Goal: Task Accomplishment & Management: Manage account settings

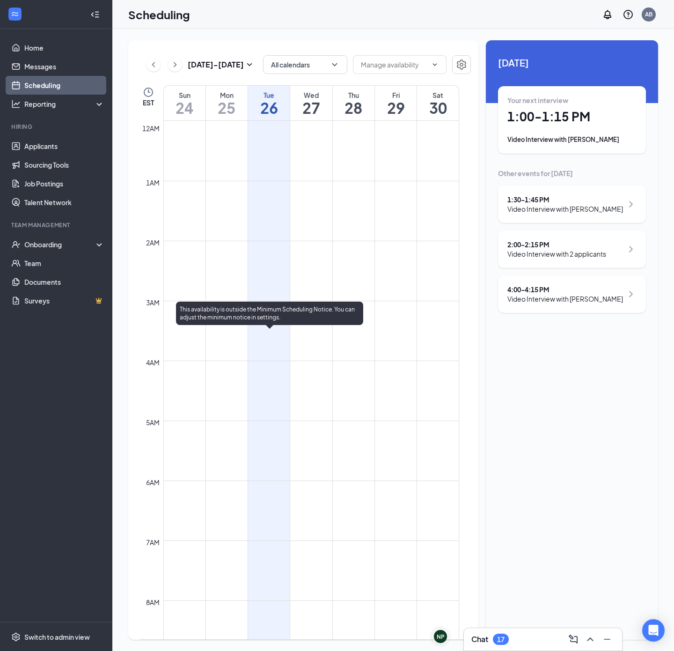
scroll to position [600, 0]
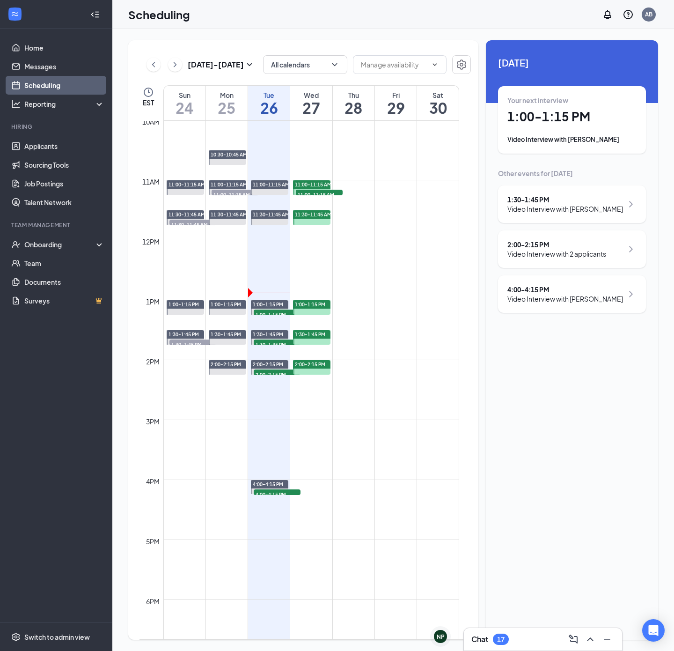
click at [534, 121] on h1 "1:00 - 1:15 PM" at bounding box center [572, 117] width 129 height 16
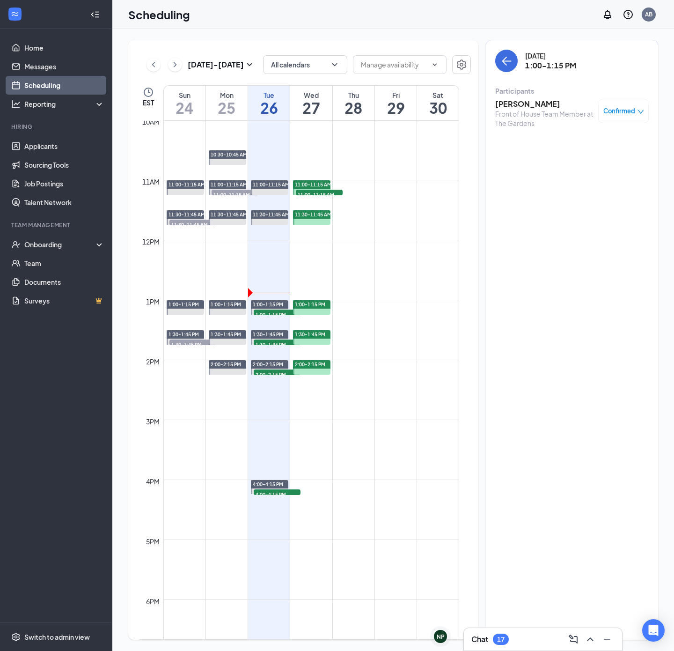
click at [522, 103] on h3 "[PERSON_NAME]" at bounding box center [544, 104] width 98 height 10
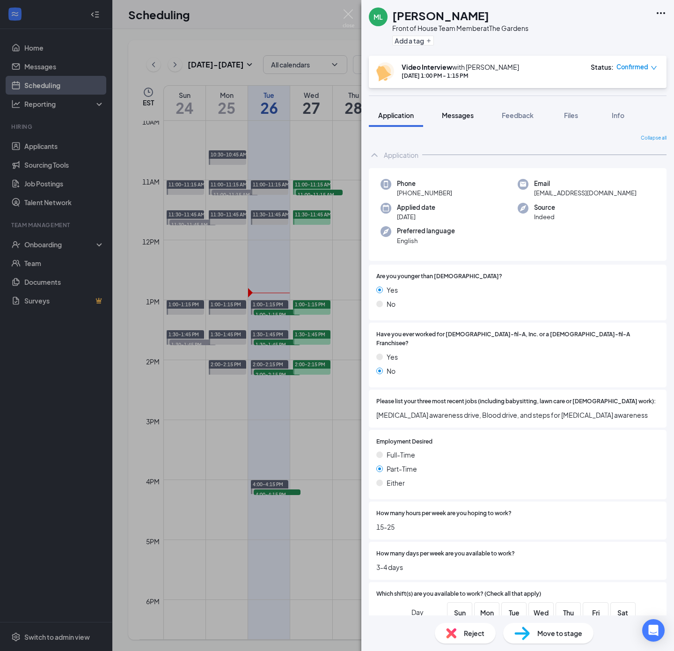
click at [461, 118] on span "Messages" at bounding box center [458, 115] width 32 height 8
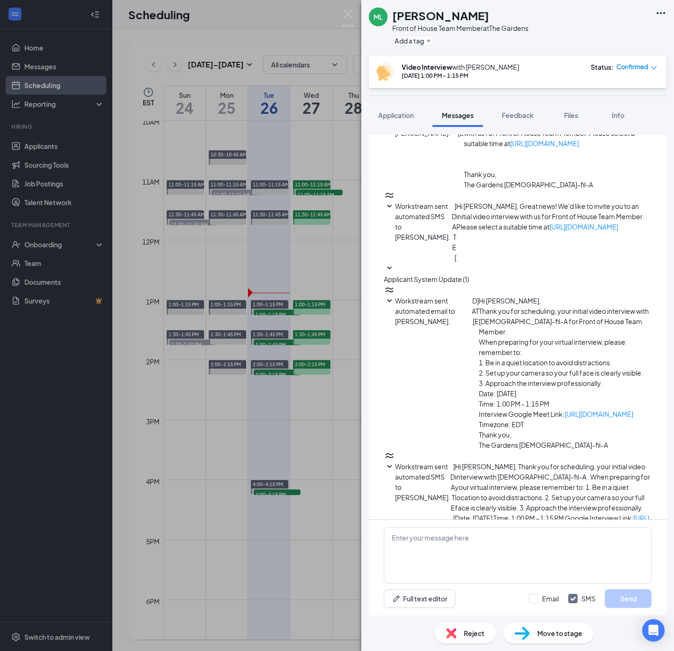
scroll to position [147, 0]
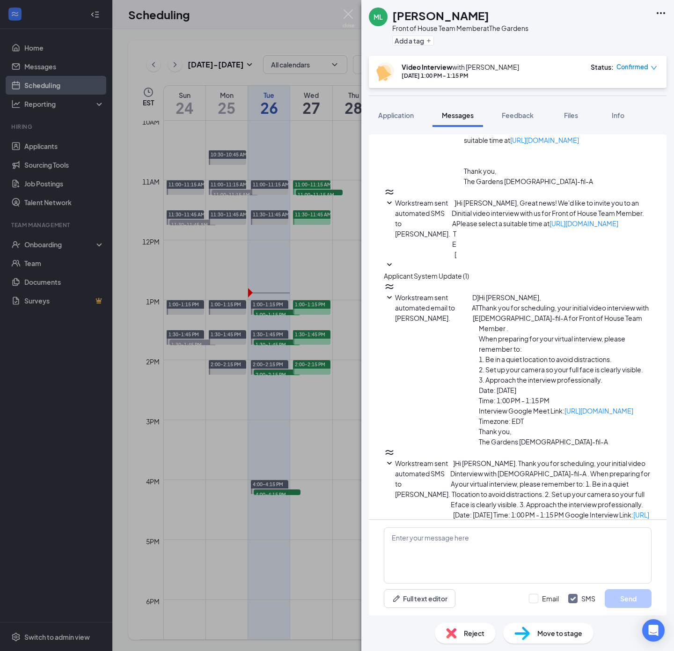
drag, startPoint x: 385, startPoint y: 117, endPoint x: 423, endPoint y: 218, distance: 107.6
click at [385, 117] on span "Application" at bounding box center [396, 115] width 36 height 8
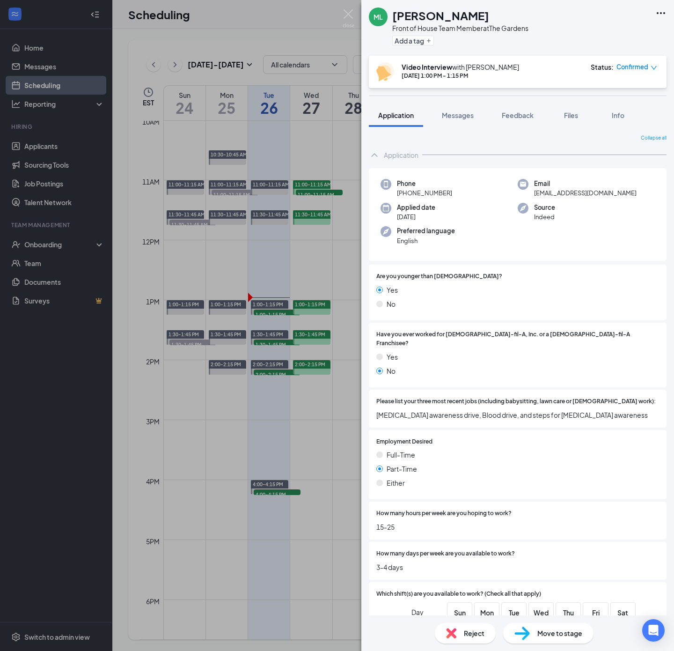
drag, startPoint x: 479, startPoint y: 12, endPoint x: 392, endPoint y: 14, distance: 87.6
click at [392, 14] on div "[PERSON_NAME]" at bounding box center [460, 15] width 136 height 16
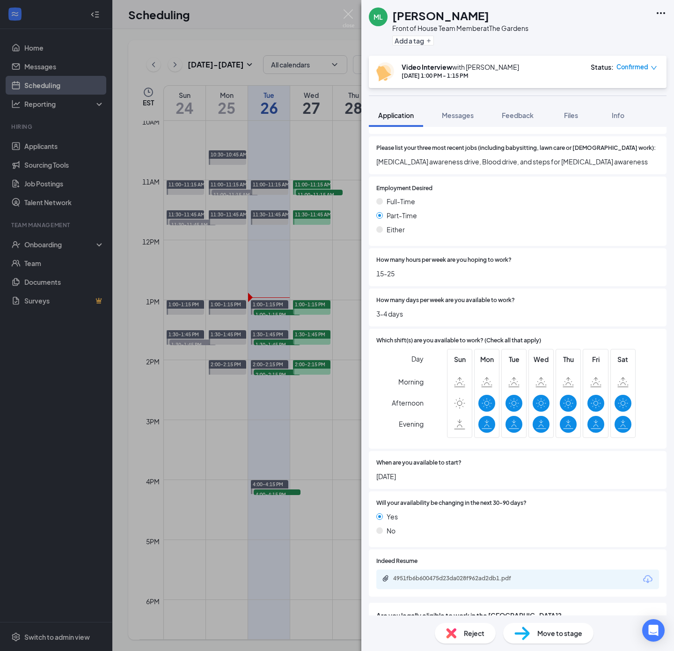
scroll to position [492, 0]
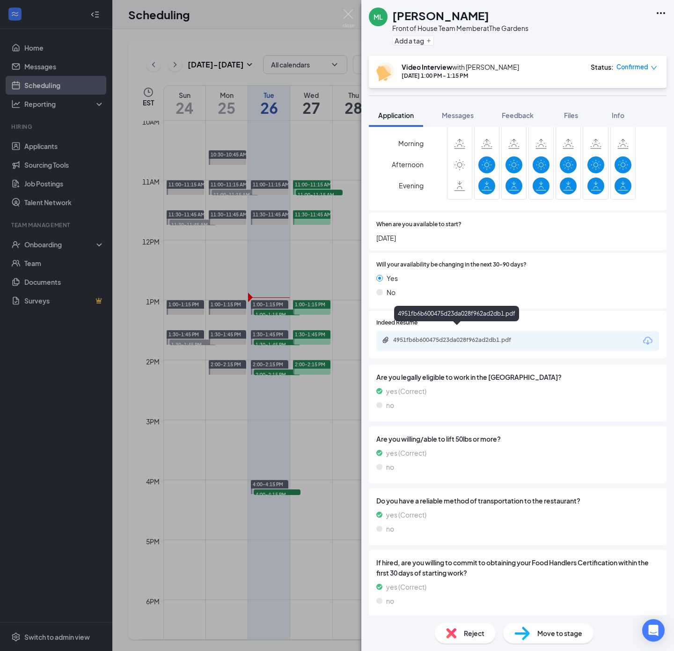
drag, startPoint x: 464, startPoint y: 327, endPoint x: 659, endPoint y: 274, distance: 202.4
click at [464, 336] on div "4951fb6b600475d23da028f962ad2db1.pdf" at bounding box center [458, 339] width 131 height 7
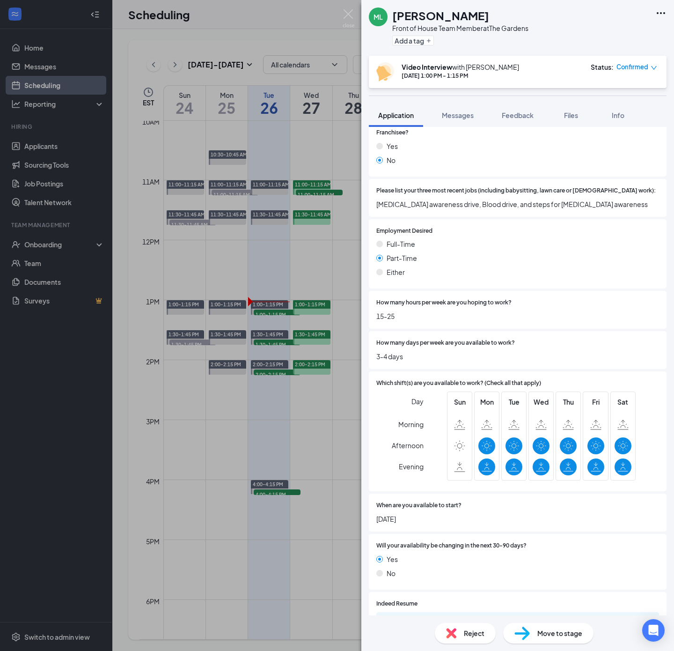
scroll to position [0, 0]
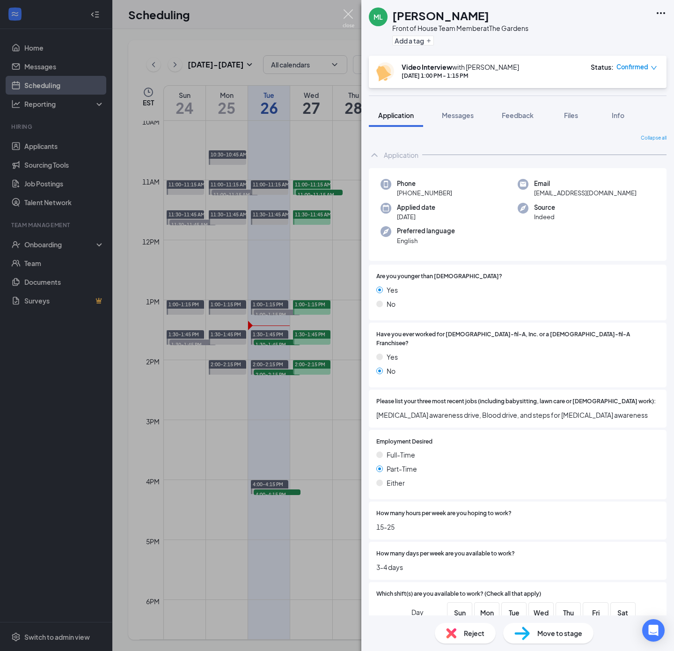
click at [351, 15] on img at bounding box center [349, 18] width 12 height 18
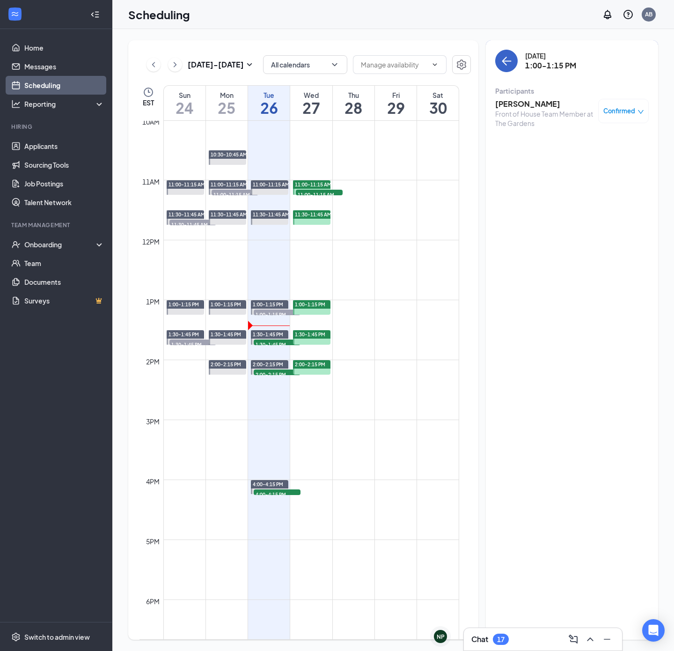
click at [509, 69] on button "back-button" at bounding box center [506, 61] width 22 height 22
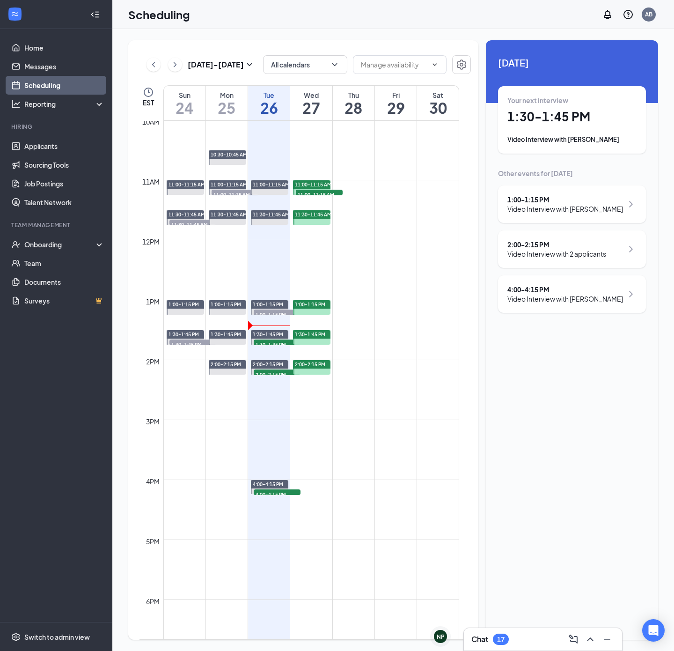
click at [541, 132] on div "Your next interview 1:30 - 1:45 PM Video Interview with [PERSON_NAME]" at bounding box center [572, 120] width 129 height 49
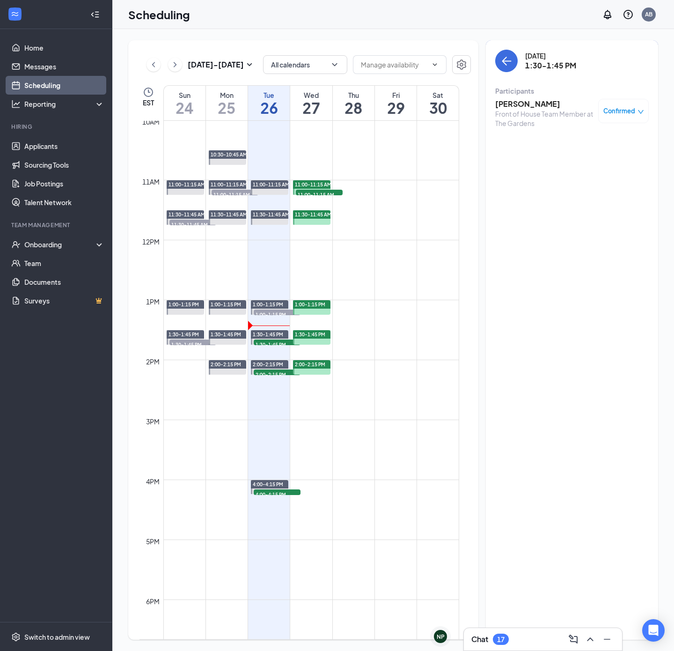
click at [515, 100] on h3 "[PERSON_NAME]" at bounding box center [544, 104] width 98 height 10
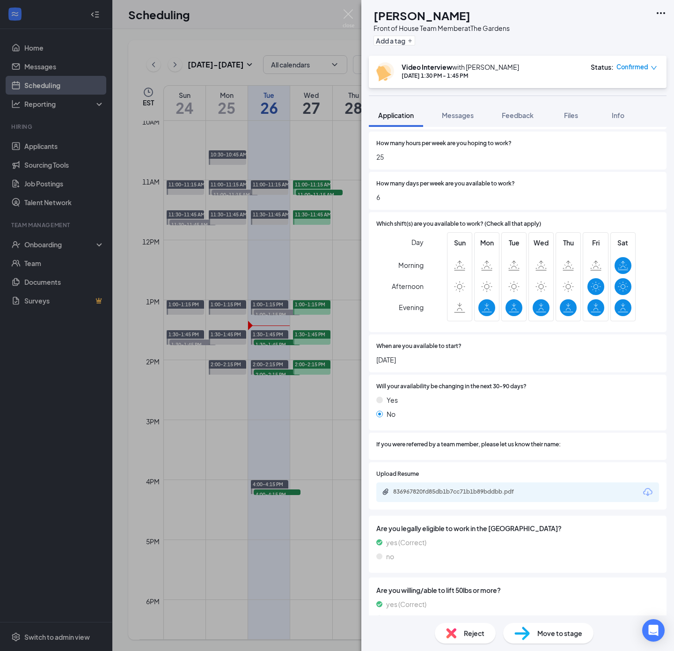
scroll to position [421, 0]
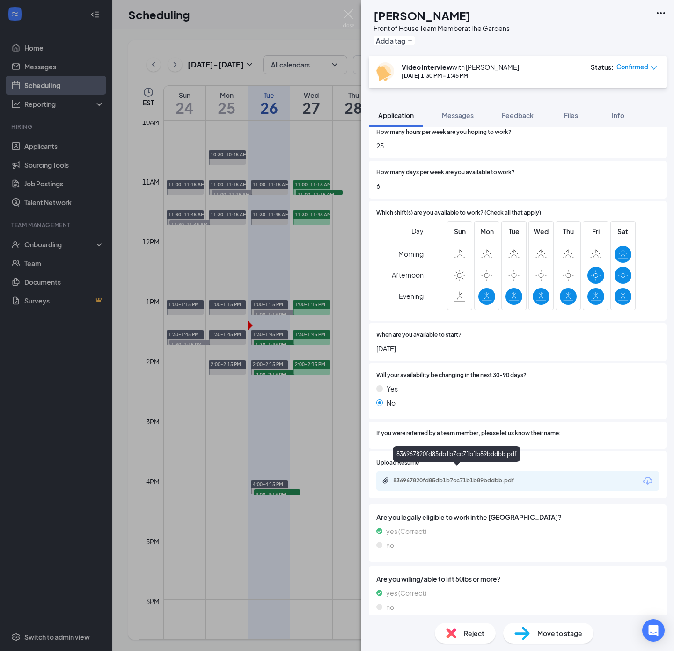
click at [478, 477] on div "836967820fd85db1b7cc71b1b89bddbb.pdf" at bounding box center [458, 480] width 131 height 7
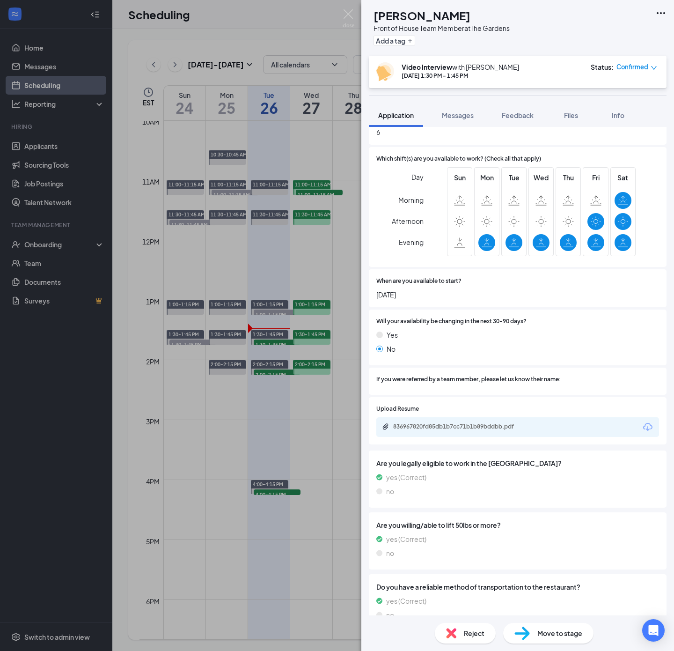
scroll to position [492, 0]
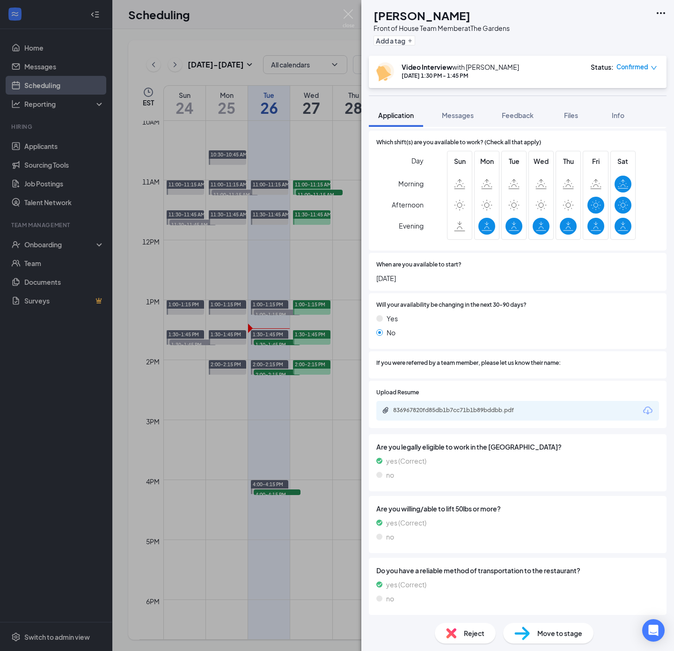
drag, startPoint x: 490, startPoint y: 20, endPoint x: 395, endPoint y: 16, distance: 95.6
click at [395, 16] on div "[PERSON_NAME]" at bounding box center [442, 15] width 136 height 16
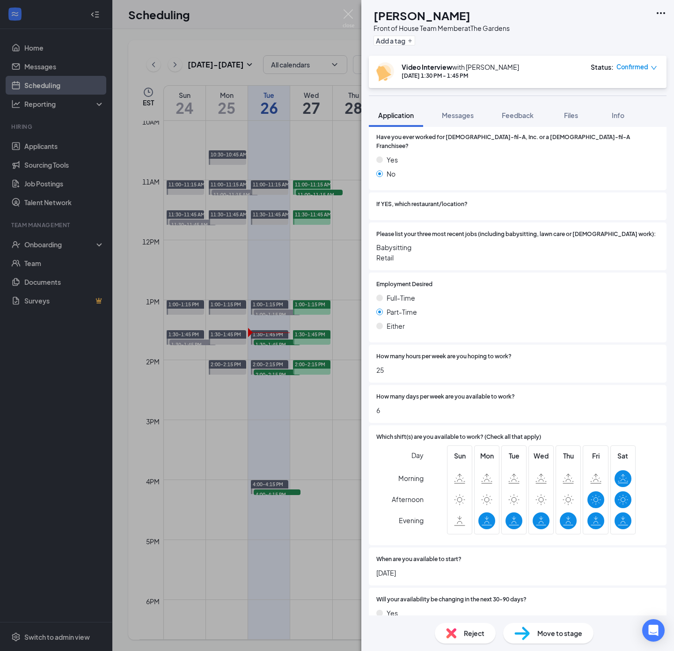
scroll to position [70, 0]
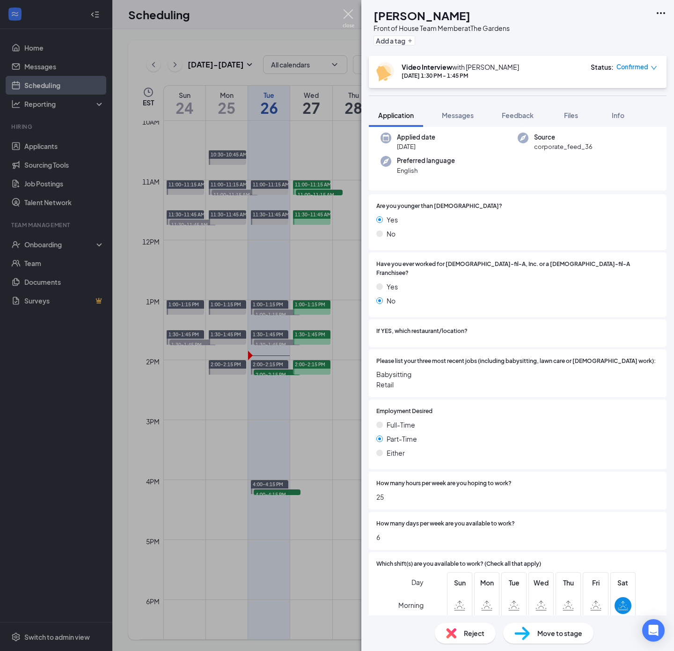
drag, startPoint x: 347, startPoint y: 10, endPoint x: 401, endPoint y: 2, distance: 54.5
click at [347, 10] on img at bounding box center [349, 18] width 12 height 18
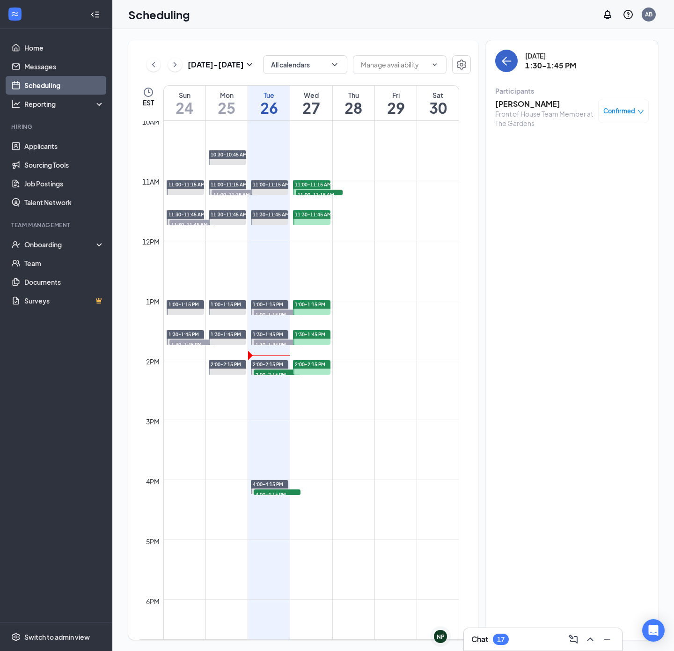
click at [511, 64] on icon "ArrowLeft" at bounding box center [506, 60] width 11 height 11
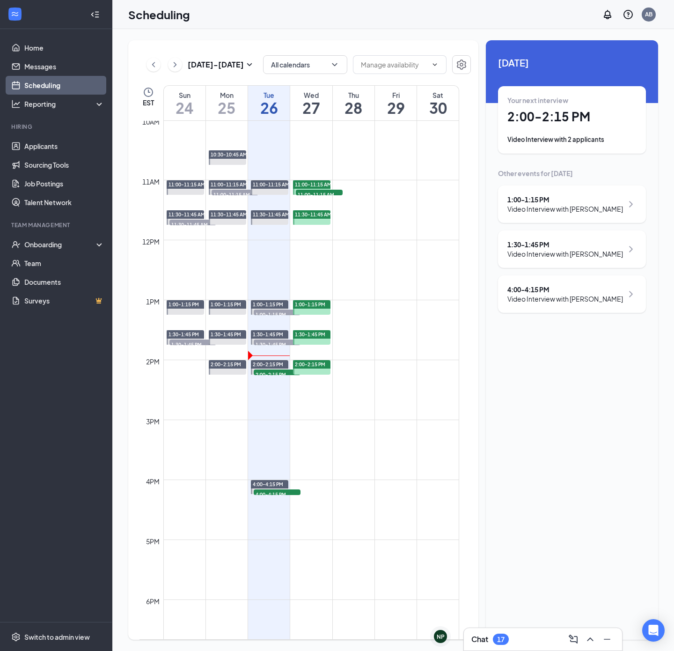
click at [534, 130] on div "Your next interview 2:00 - 2:15 PM Video Interview with 2 applicants" at bounding box center [572, 120] width 129 height 49
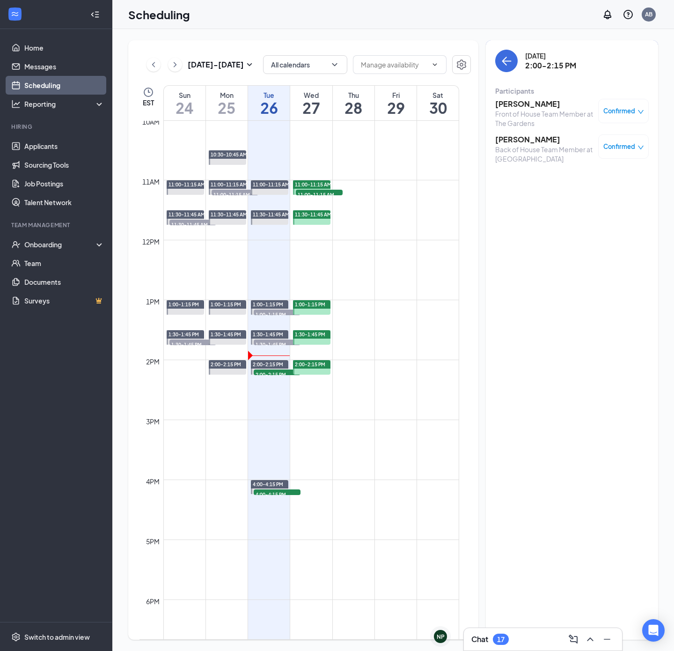
click at [524, 103] on h3 "[PERSON_NAME]" at bounding box center [544, 104] width 98 height 10
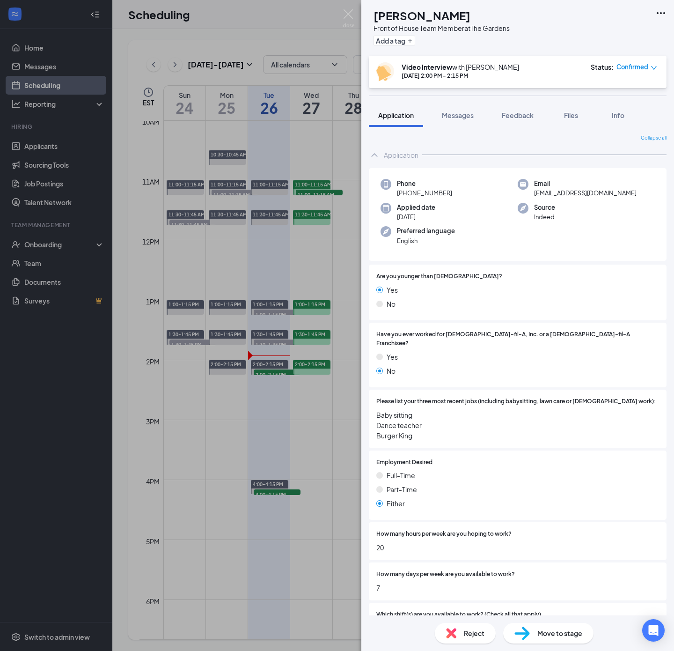
drag, startPoint x: 479, startPoint y: 17, endPoint x: 394, endPoint y: 16, distance: 85.7
click at [394, 16] on div "[PERSON_NAME]" at bounding box center [442, 15] width 136 height 16
click at [466, 121] on button "Messages" at bounding box center [458, 114] width 51 height 23
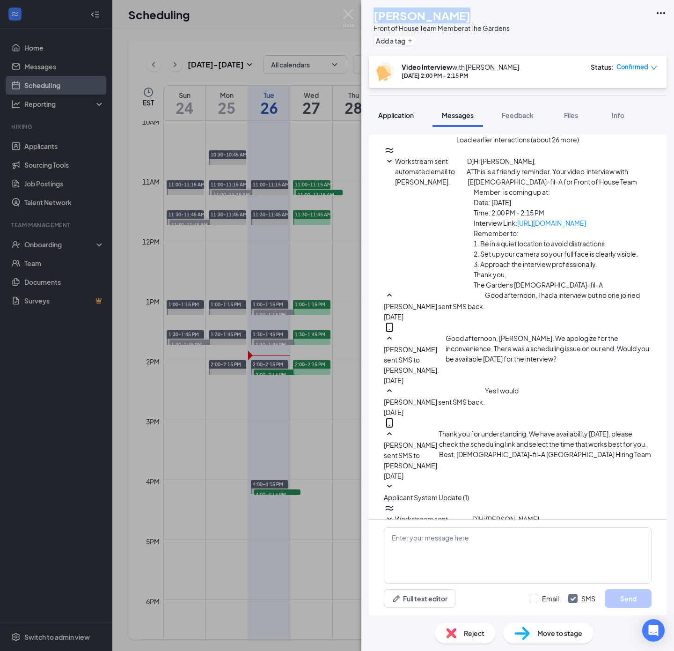
scroll to position [186, 0]
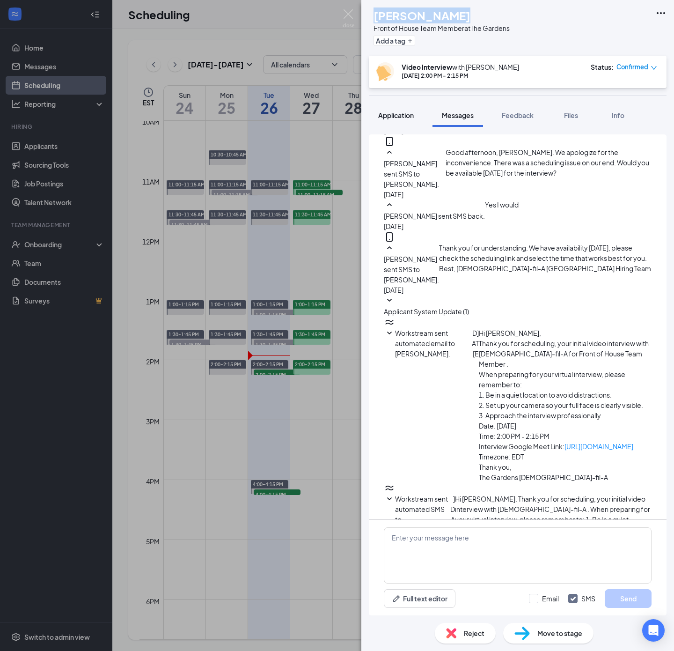
click at [397, 118] on span "Application" at bounding box center [396, 115] width 36 height 8
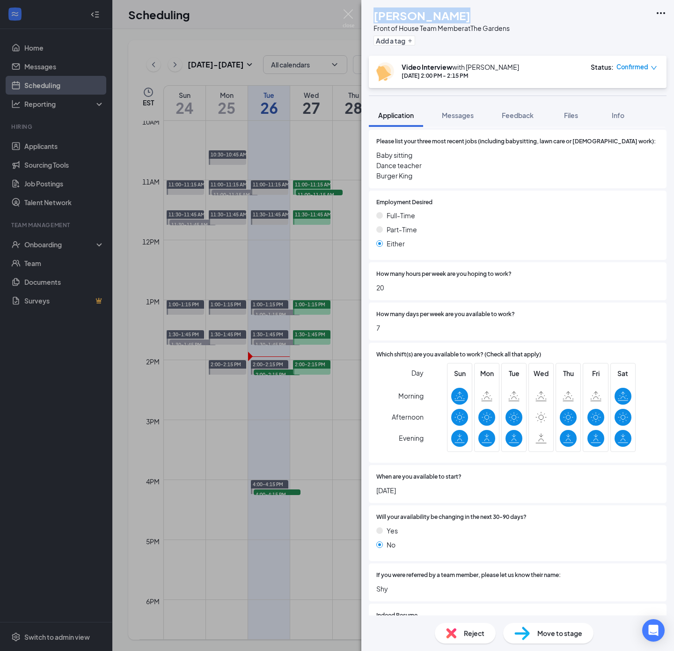
scroll to position [421, 0]
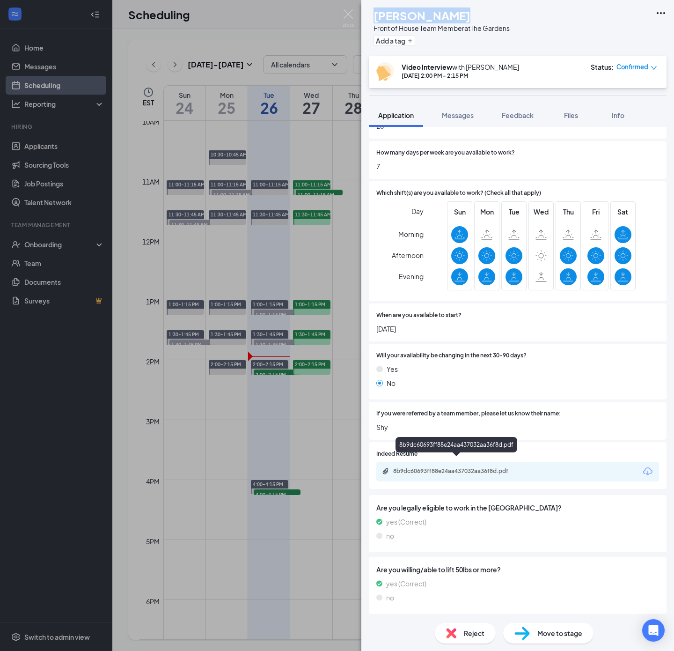
click at [487, 467] on div "8b9dc60693ff88e24aa437032aa36f8d.pdf" at bounding box center [458, 470] width 131 height 7
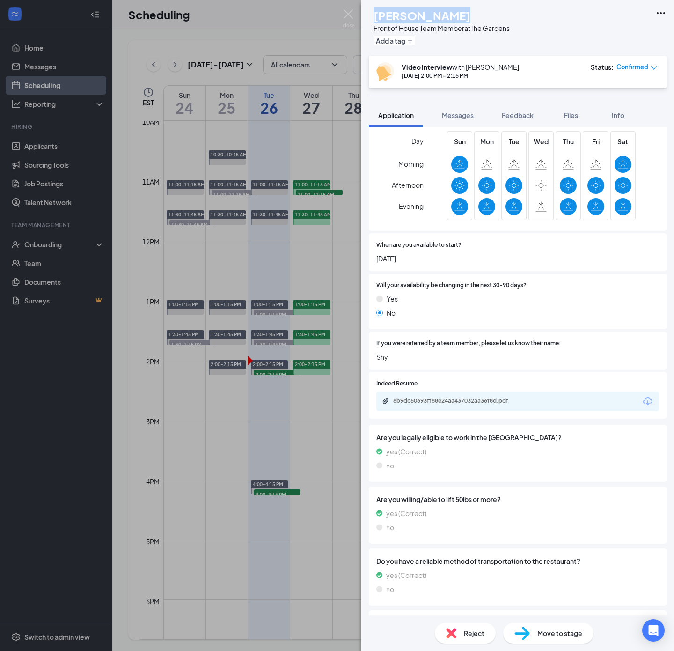
click at [477, 397] on div "8b9dc60693ff88e24aa437032aa36f8d.pdf" at bounding box center [458, 400] width 131 height 7
